Goal: Information Seeking & Learning: Learn about a topic

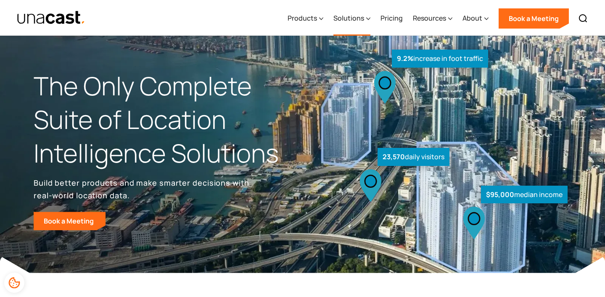
click at [345, 18] on div "Solutions" at bounding box center [348, 18] width 31 height 10
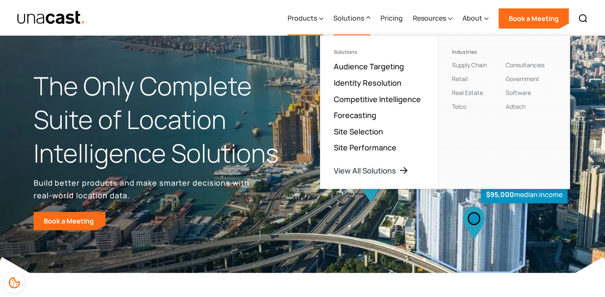
click at [310, 16] on div "Products" at bounding box center [301, 18] width 29 height 10
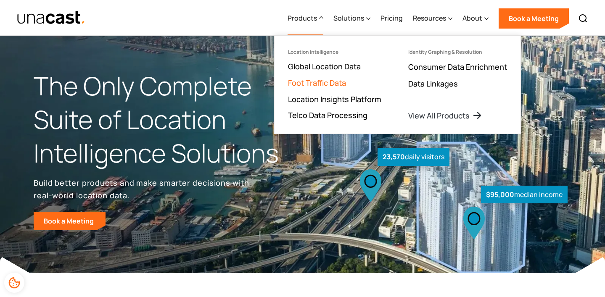
click at [327, 85] on link "Foot Traffic Data" at bounding box center [317, 83] width 58 height 10
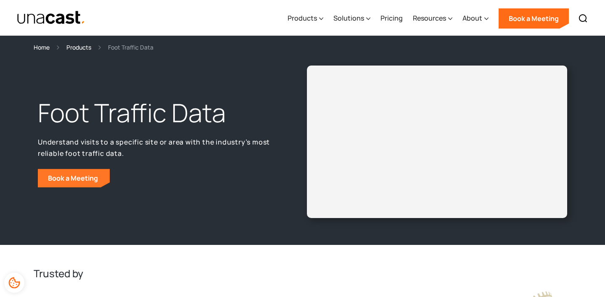
click at [97, 174] on link "Book a Meeting" at bounding box center [74, 178] width 72 height 18
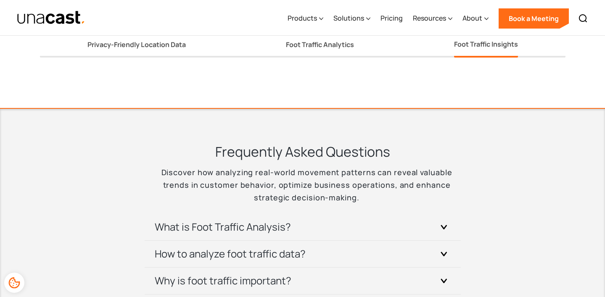
scroll to position [1669, 0]
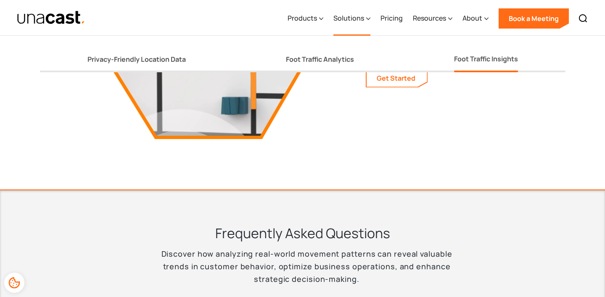
click at [336, 17] on div "Solutions" at bounding box center [348, 18] width 31 height 10
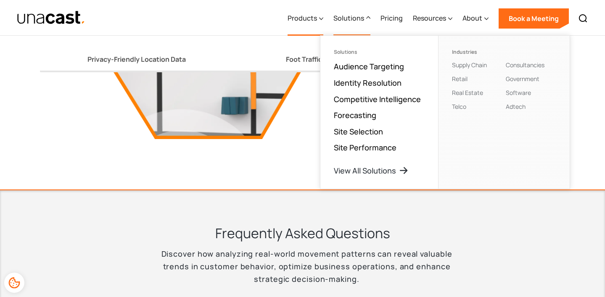
click at [308, 19] on div "Products" at bounding box center [301, 18] width 29 height 10
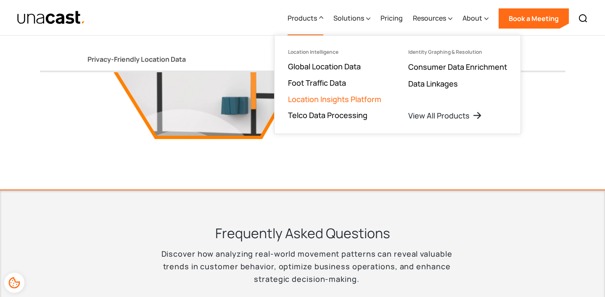
click at [324, 103] on link "Location Insights Platform" at bounding box center [334, 99] width 93 height 10
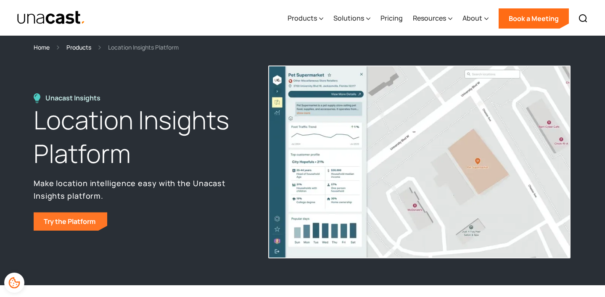
click at [85, 216] on link "Try the Platform" at bounding box center [71, 221] width 74 height 18
